Goal: Book appointment/travel/reservation

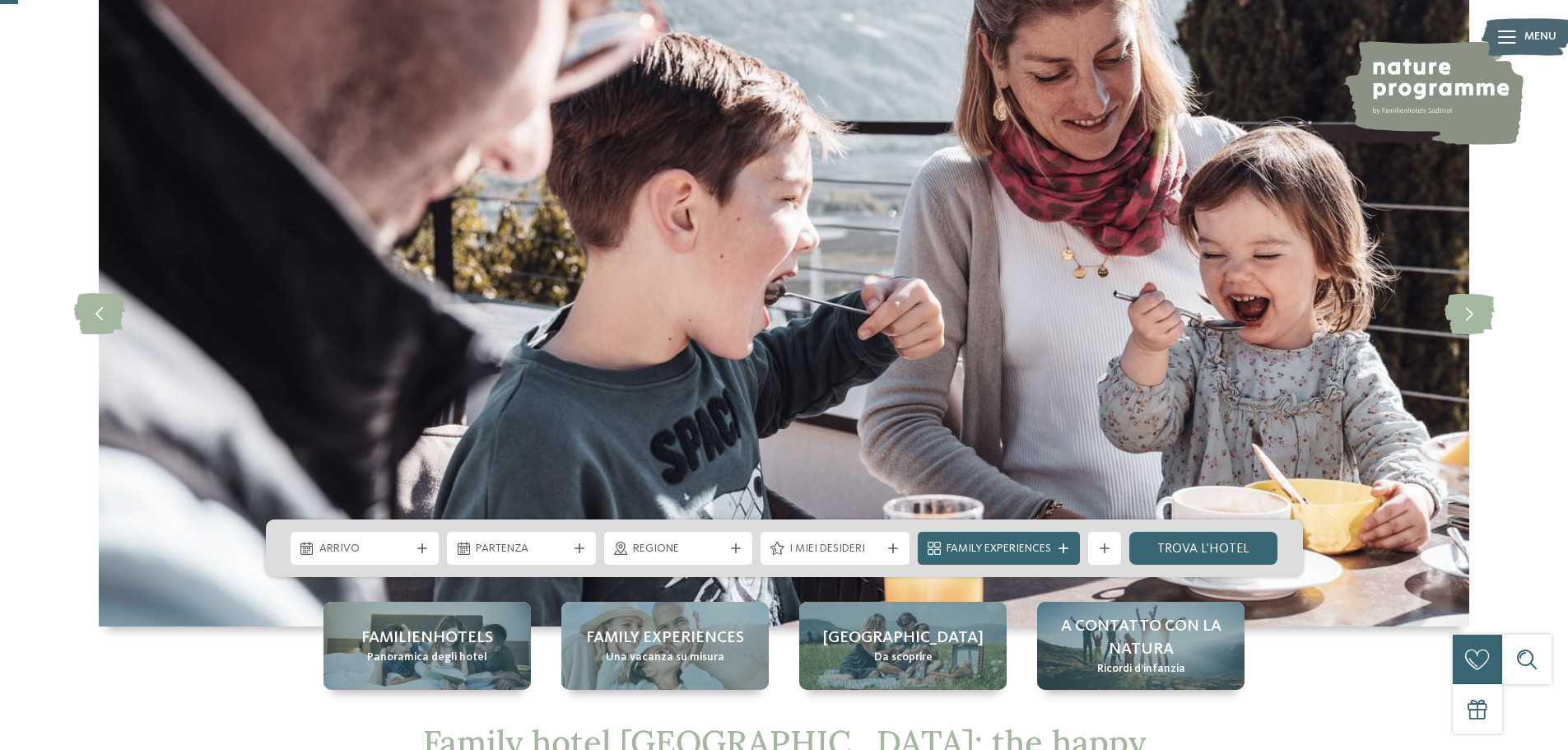
scroll to position [165, 0]
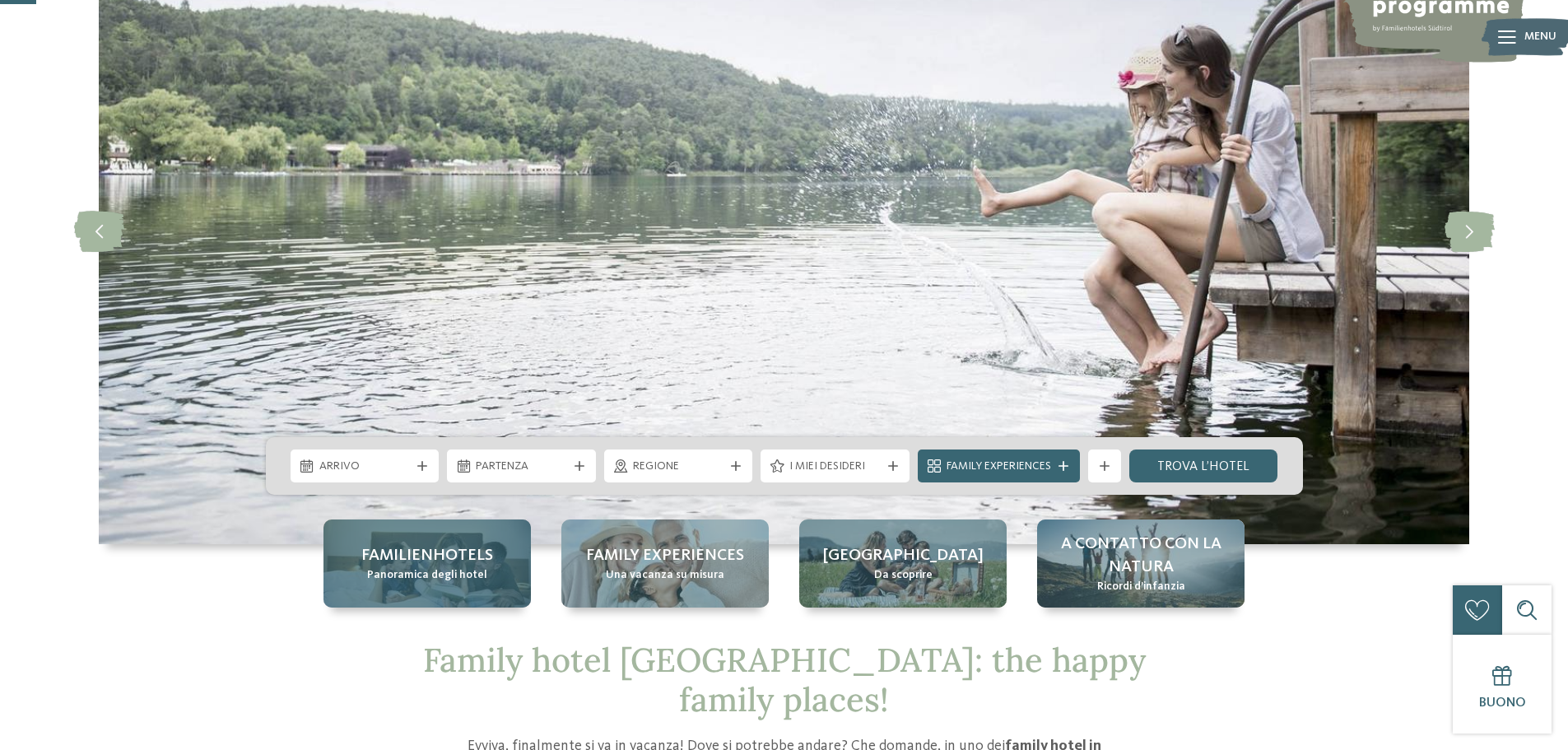
click at [505, 573] on div "Familienhotels Panoramica degli hotel" at bounding box center [426, 563] width 207 height 88
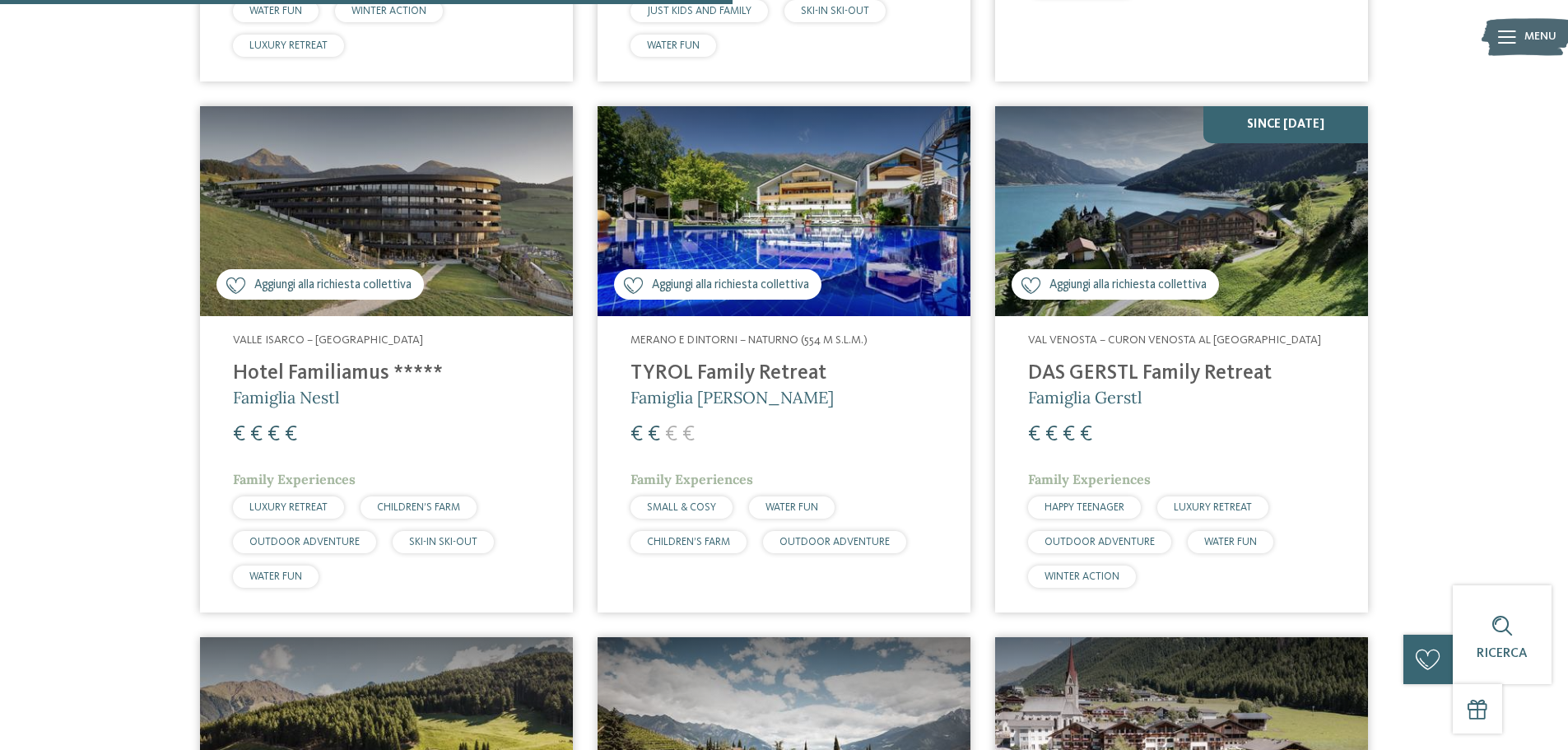
scroll to position [2605, 0]
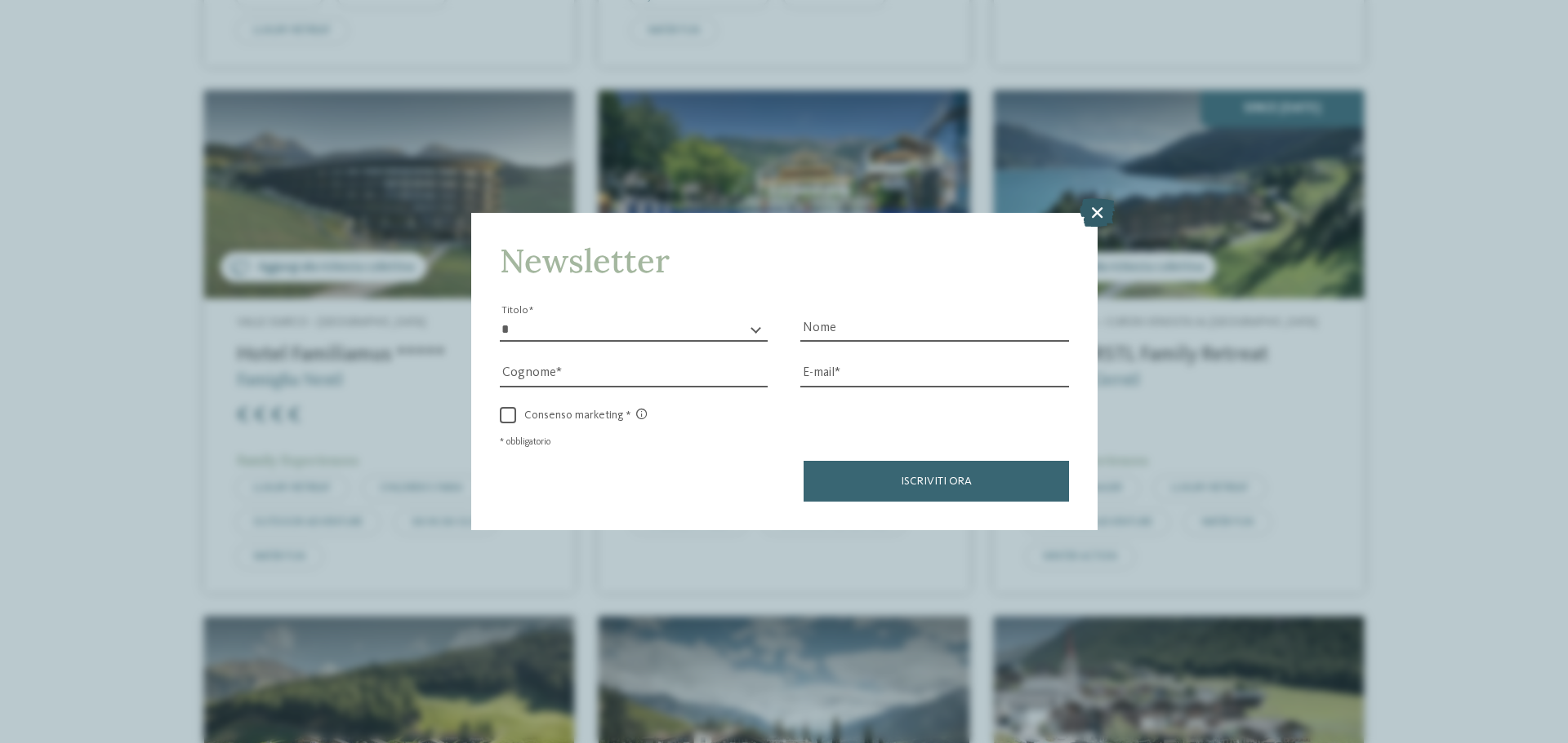
click at [1103, 209] on icon at bounding box center [1096, 213] width 35 height 29
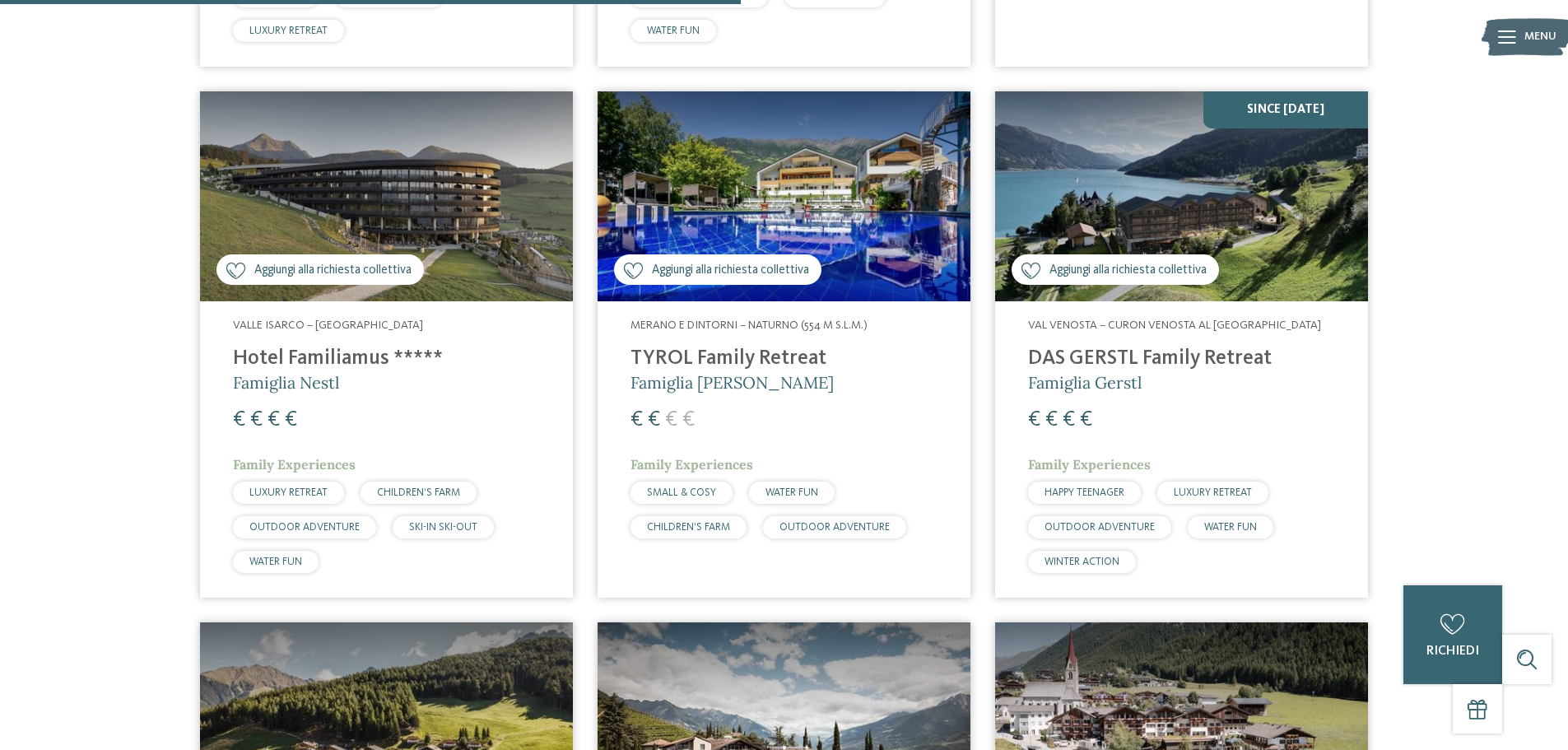
scroll to position [2634, 0]
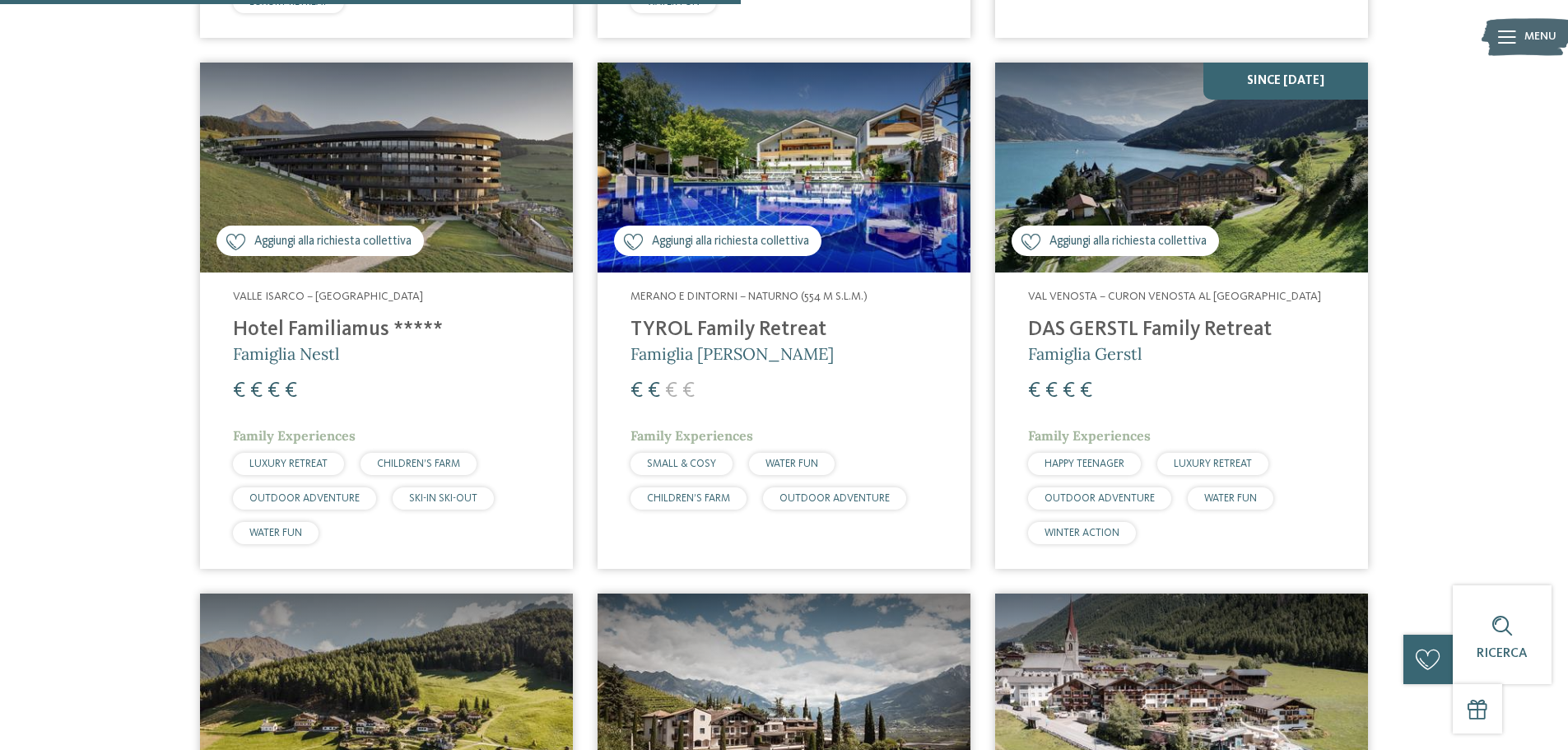
click at [450, 218] on img at bounding box center [387, 168] width 373 height 210
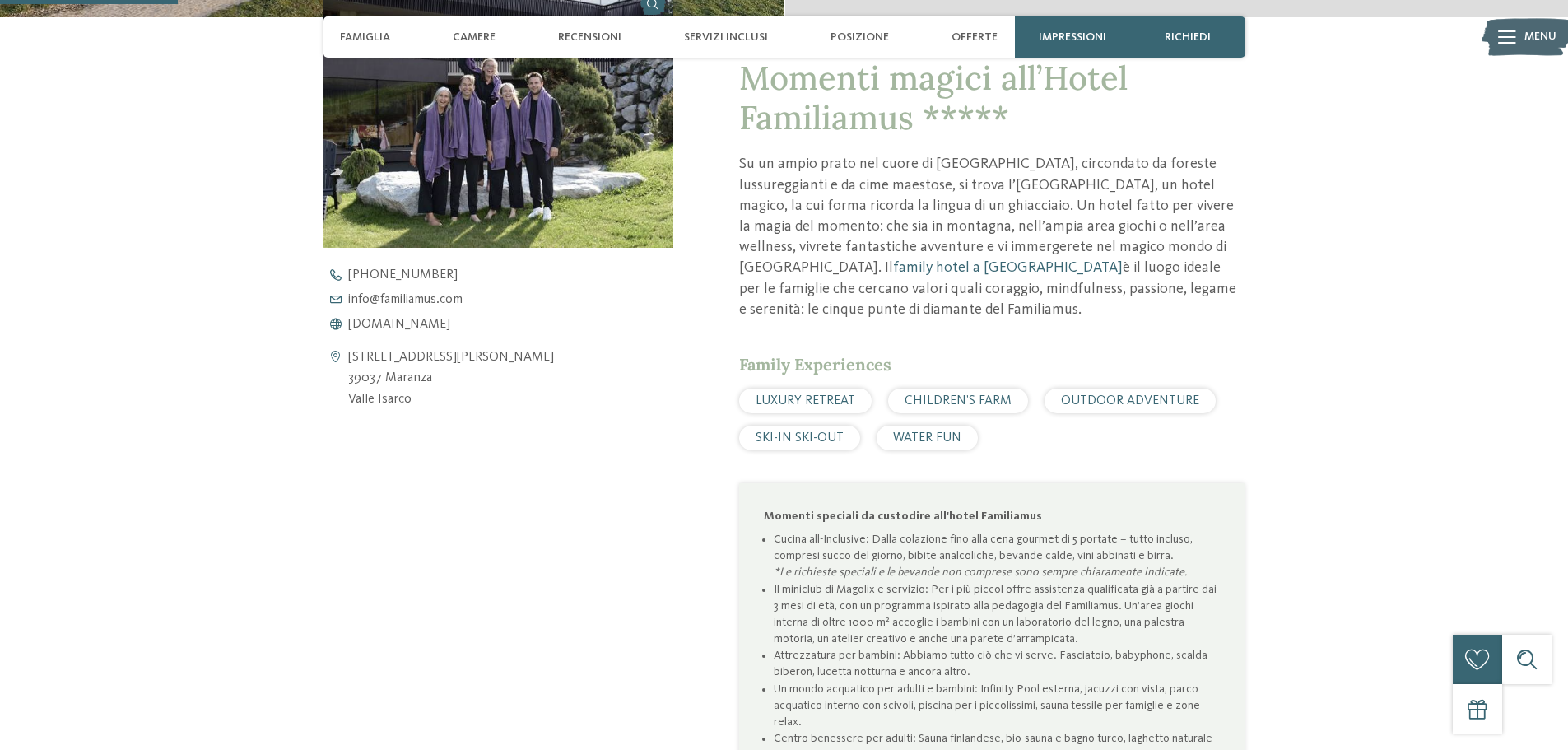
scroll to position [495, 0]
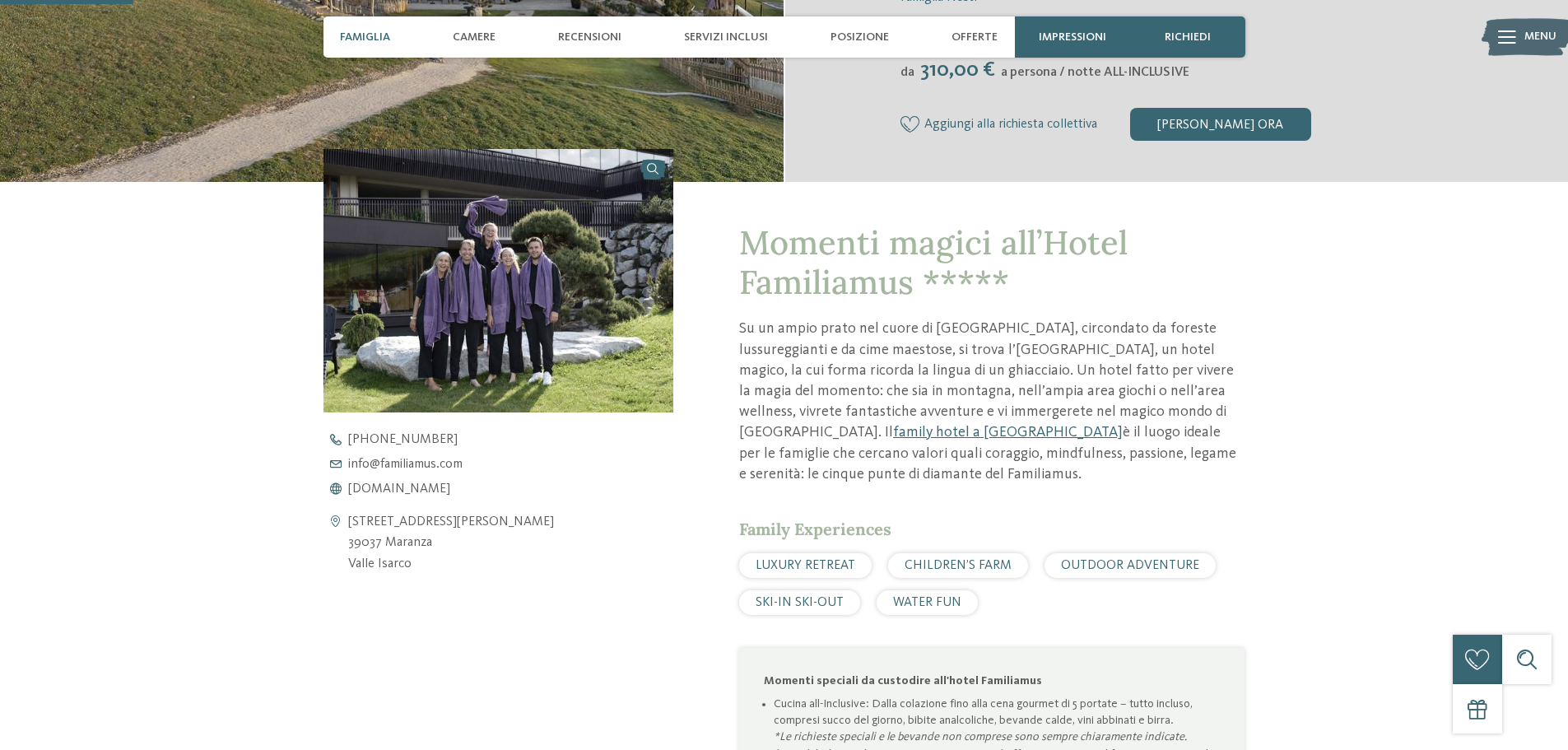
click at [371, 40] on span "Famiglia" at bounding box center [364, 37] width 50 height 14
click at [475, 35] on span "Camere" at bounding box center [475, 37] width 43 height 14
click at [487, 38] on span "Camere" at bounding box center [475, 37] width 43 height 14
